Goal: Information Seeking & Learning: Learn about a topic

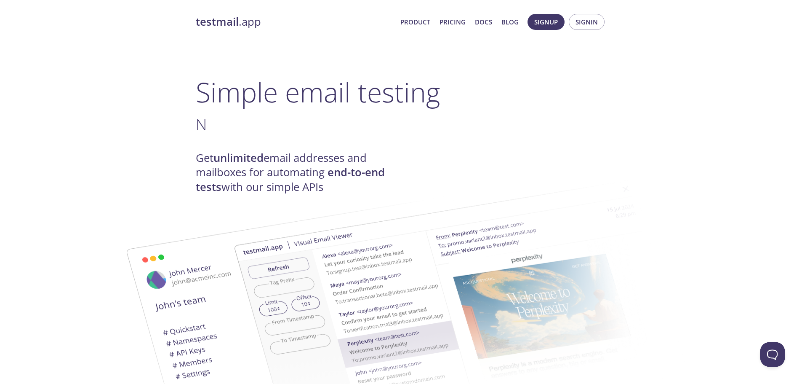
click at [413, 24] on link "Product" at bounding box center [415, 21] width 30 height 11
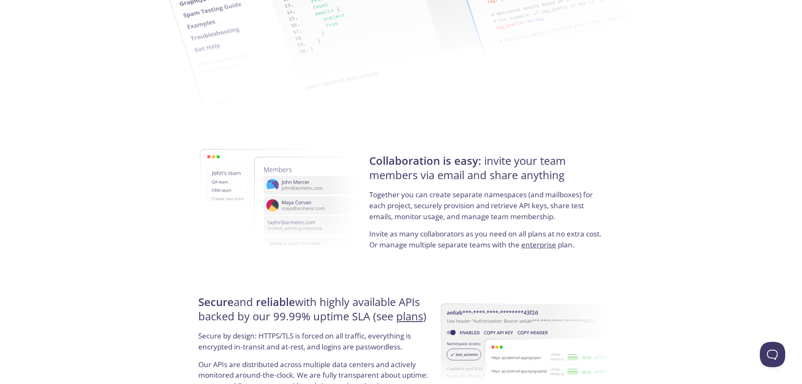
scroll to position [1542, 0]
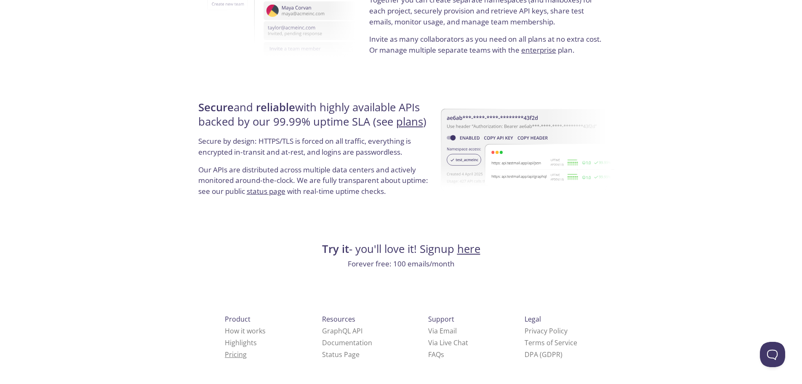
click at [225, 357] on link "Pricing" at bounding box center [236, 353] width 22 height 9
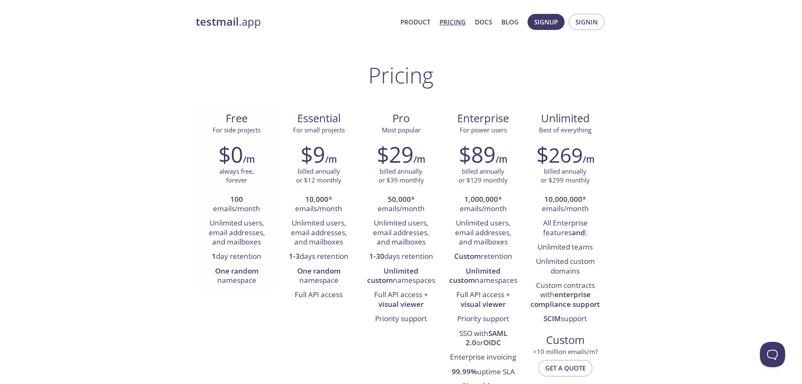
click at [235, 200] on strong "100" at bounding box center [236, 199] width 13 height 10
drag, startPoint x: 235, startPoint y: 200, endPoint x: 235, endPoint y: 208, distance: 7.6
click at [235, 208] on li "100 emails/month" at bounding box center [236, 204] width 69 height 24
click at [250, 280] on li "One random namespace" at bounding box center [236, 276] width 69 height 24
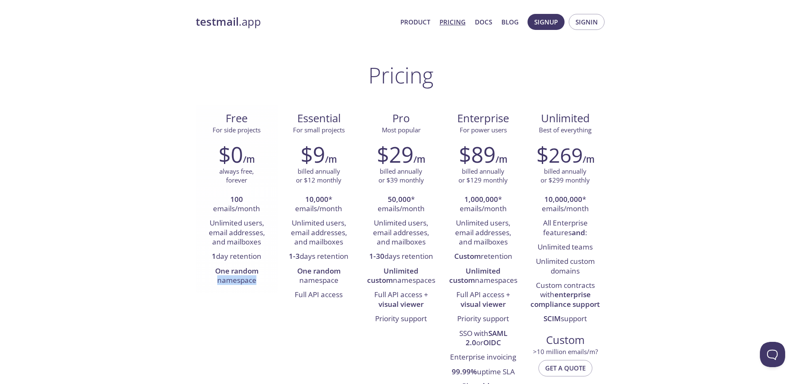
click at [250, 280] on li "One random namespace" at bounding box center [236, 276] width 69 height 24
drag, startPoint x: 250, startPoint y: 280, endPoint x: 256, endPoint y: 268, distance: 13.2
click at [256, 268] on li "One random namespace" at bounding box center [236, 276] width 69 height 24
